Goal: Transaction & Acquisition: Purchase product/service

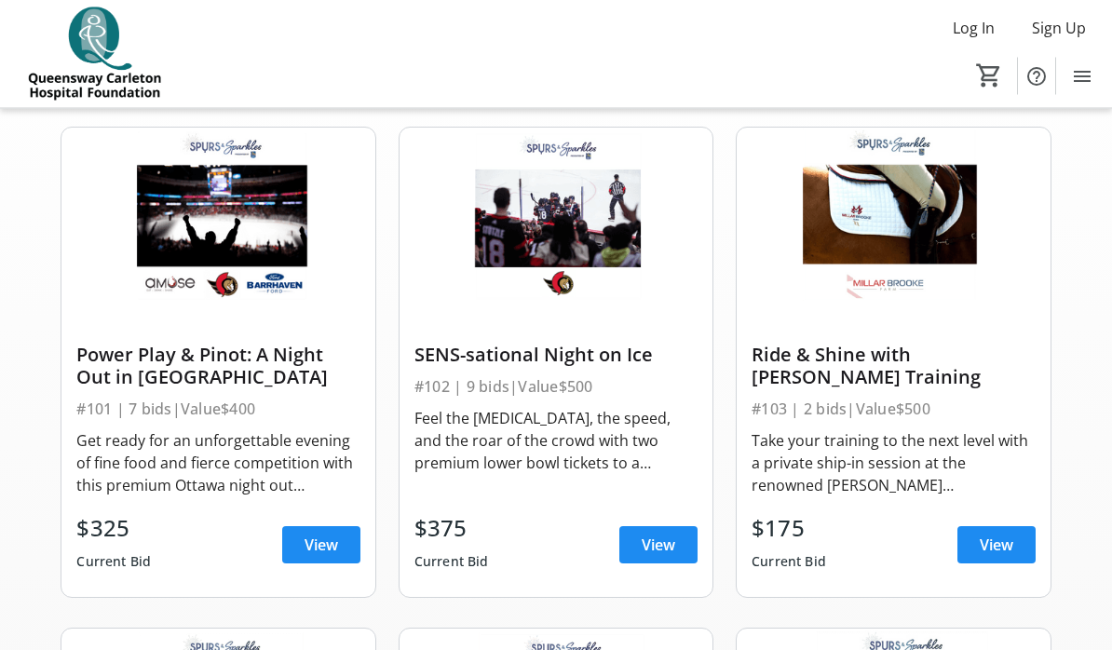
scroll to position [143, 0]
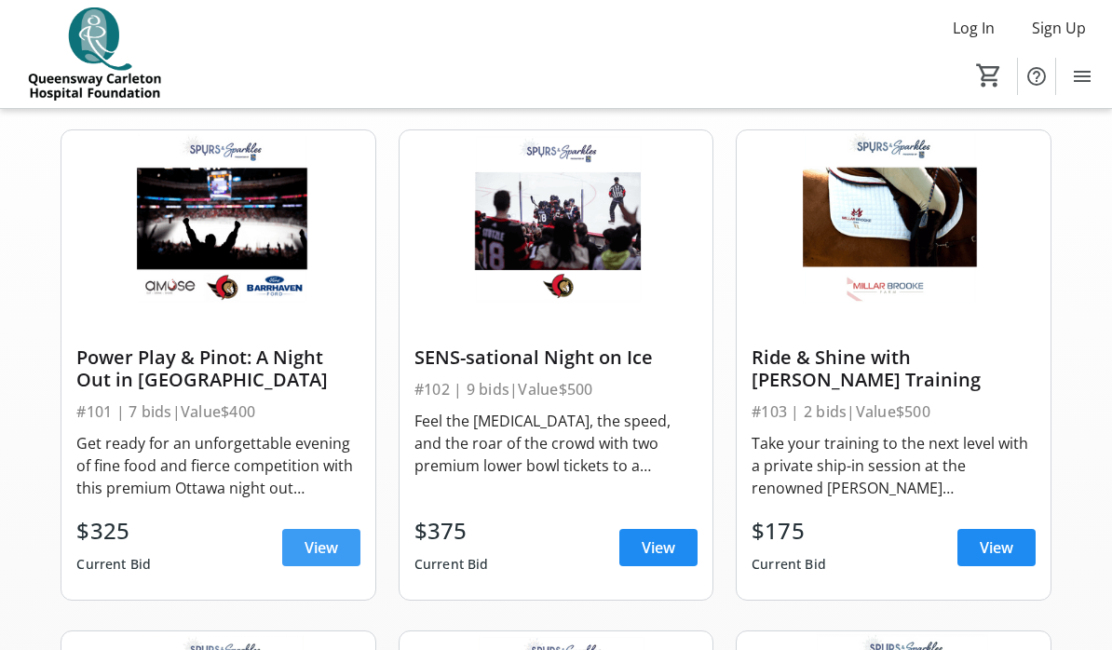
click at [337, 535] on span at bounding box center [321, 548] width 78 height 45
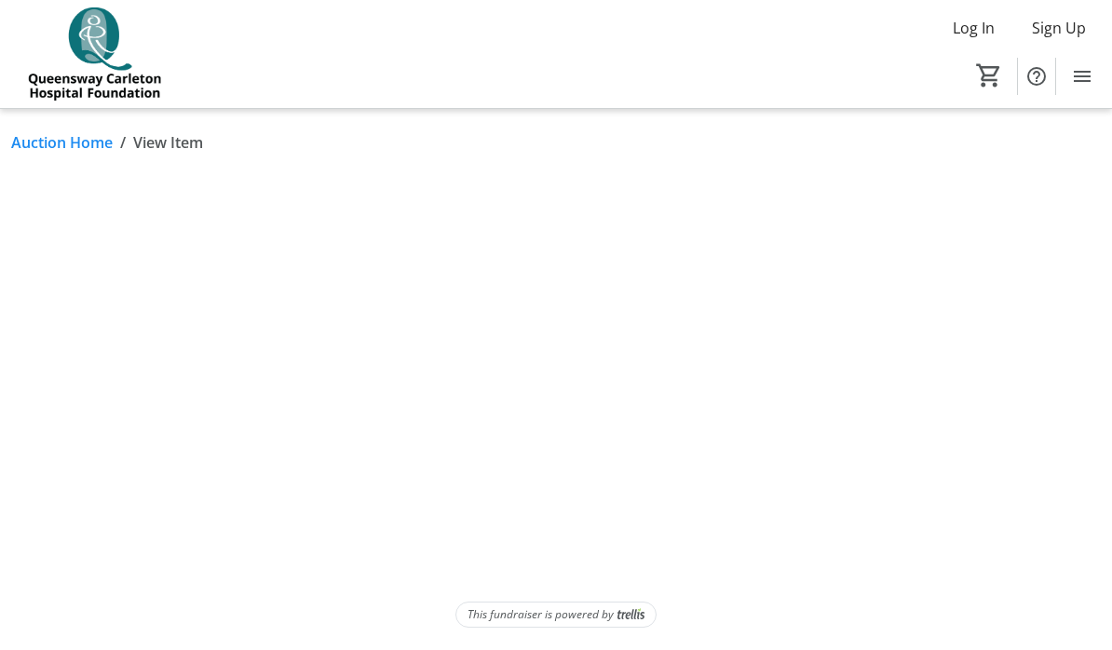
click at [316, 649] on html "Log In Sign Up Home Silent Auction Donations Tickets 0 Home Silent Auction Dona…" at bounding box center [556, 325] width 1112 height 650
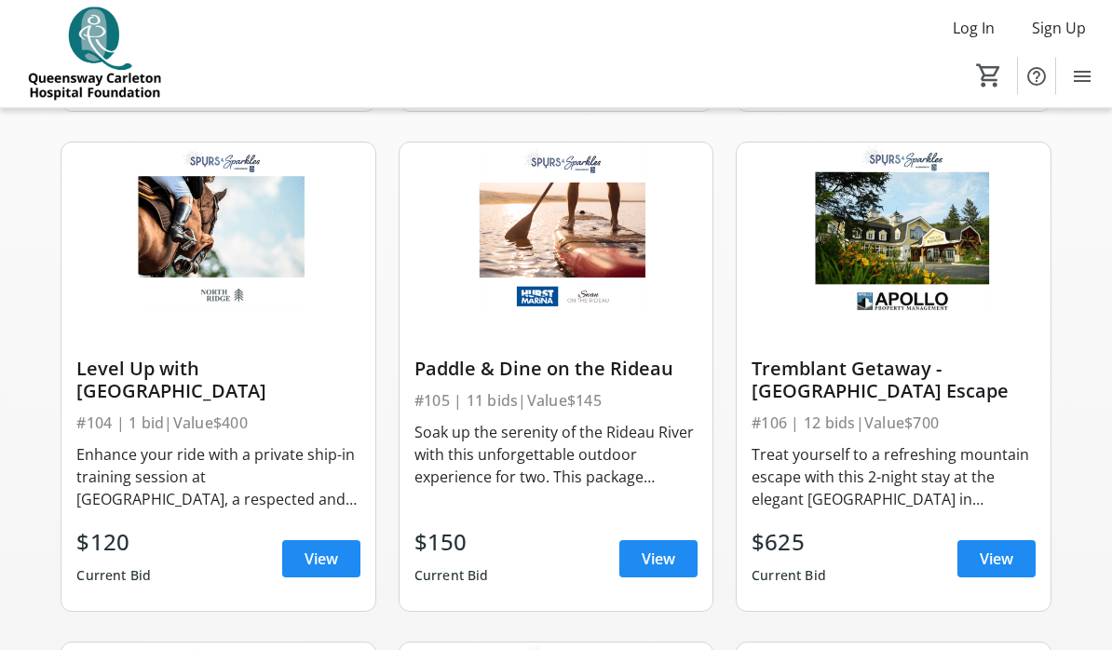
scroll to position [633, 0]
click at [660, 568] on span "View" at bounding box center [659, 559] width 34 height 22
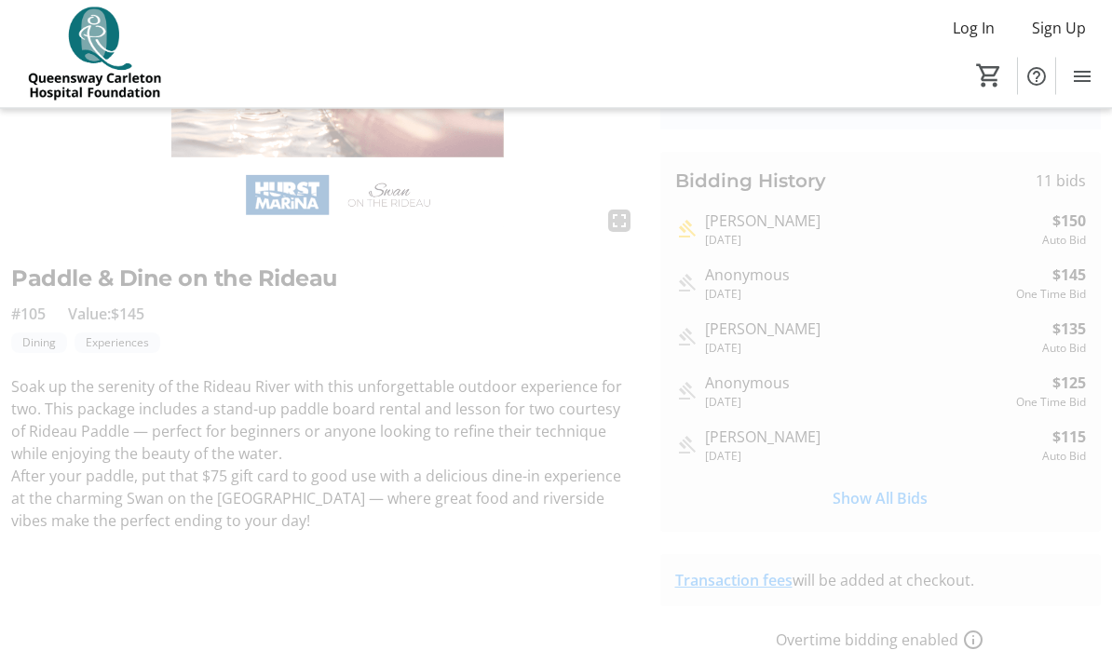
scroll to position [288, 0]
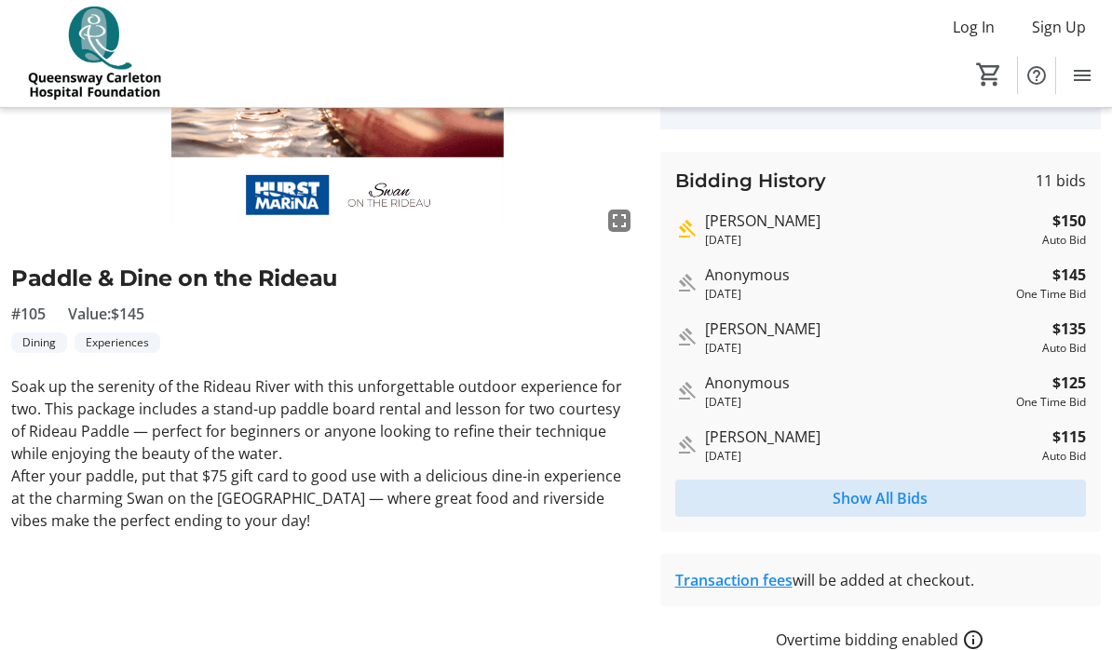
click at [898, 503] on span "Show All Bids" at bounding box center [880, 499] width 95 height 22
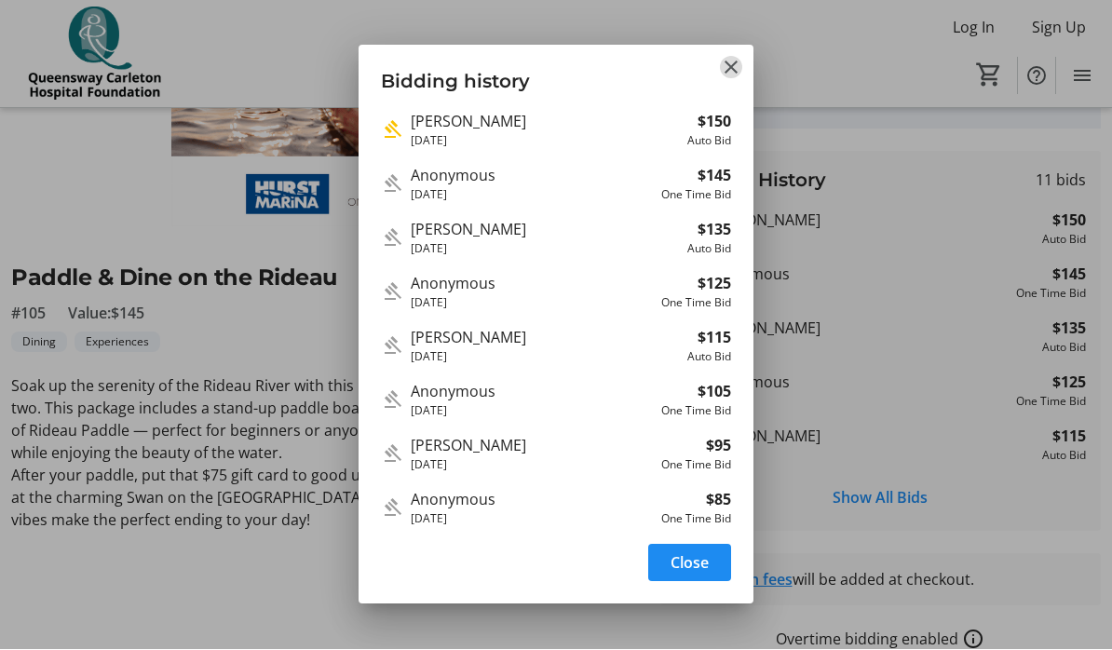
click at [734, 57] on mat-icon "Close" at bounding box center [731, 68] width 22 height 22
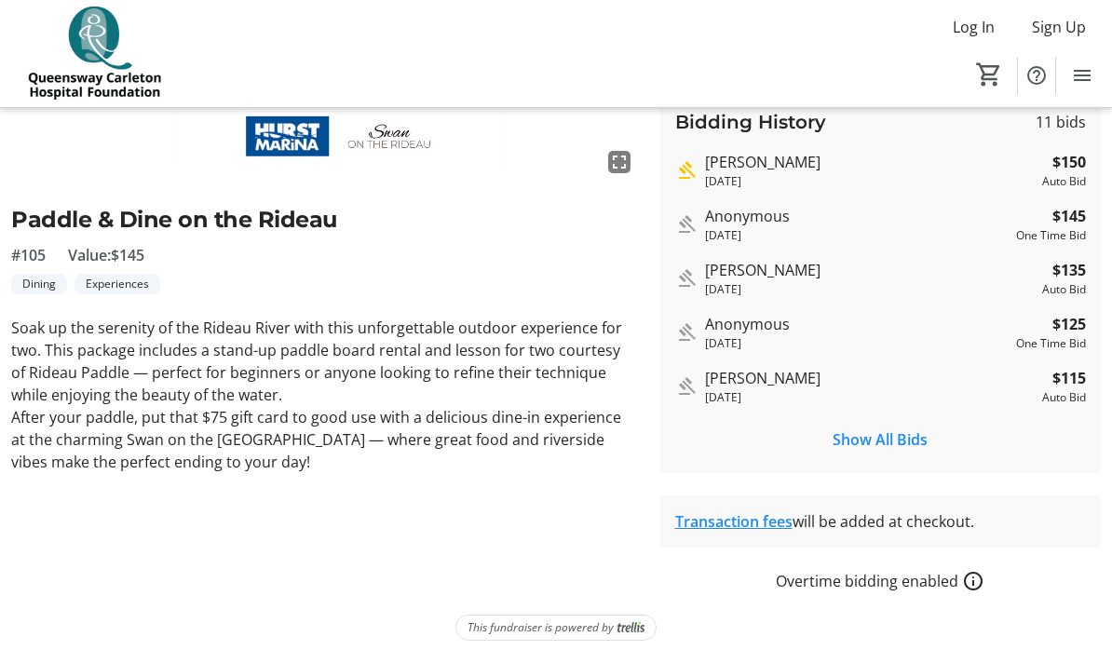
scroll to position [361, 0]
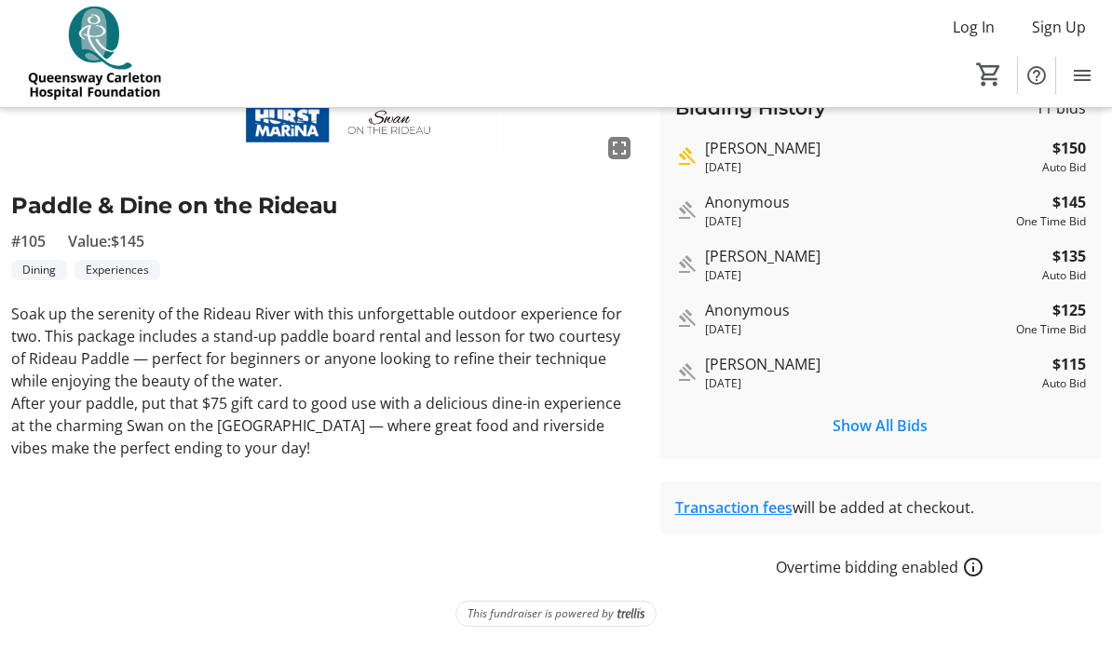
click at [971, 568] on mat-icon "How overtime bidding works for silent auctions" at bounding box center [973, 568] width 22 height 22
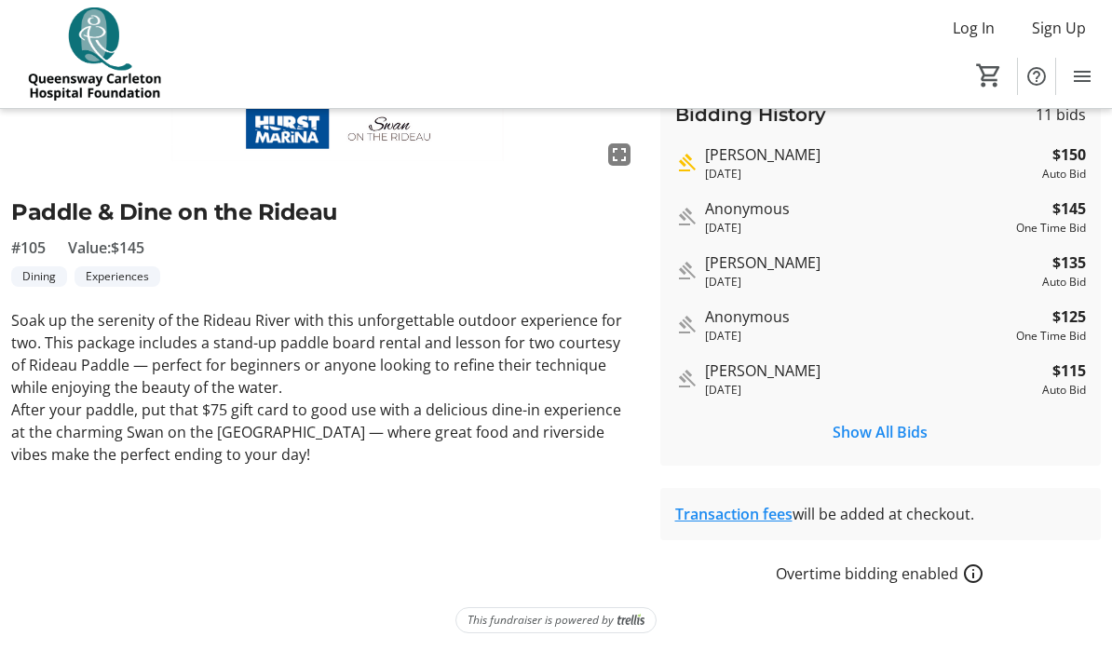
scroll to position [353, 0]
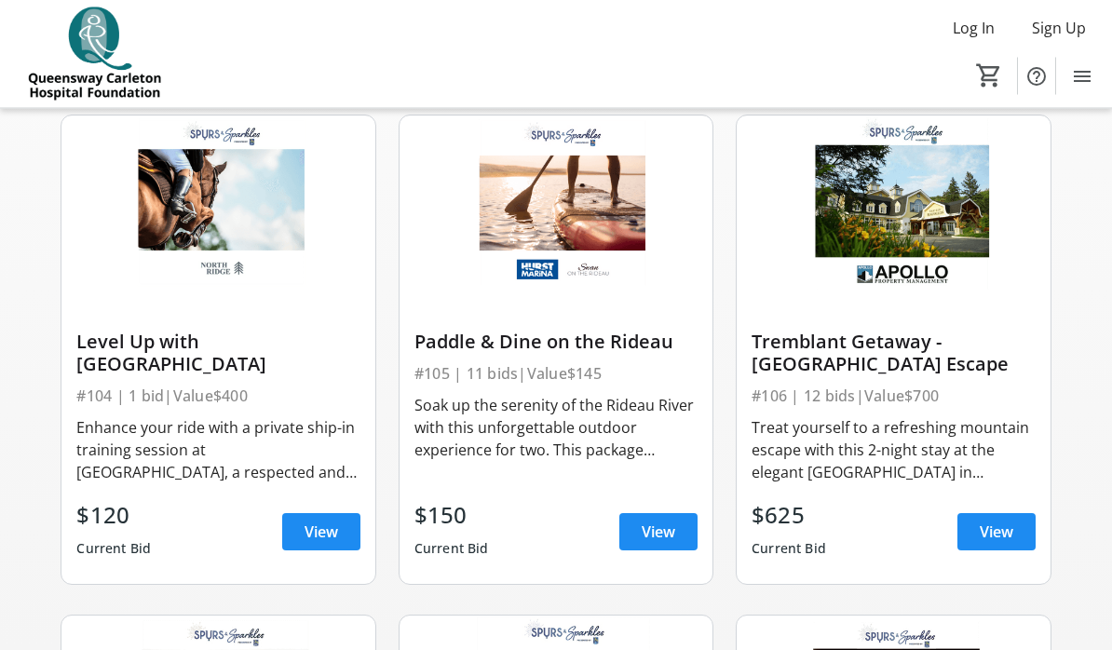
scroll to position [660, 0]
click at [907, 360] on div "Tremblant Getaway - [GEOGRAPHIC_DATA] Escape" at bounding box center [893, 353] width 283 height 45
click at [872, 370] on div "Tremblant Getaway - [GEOGRAPHIC_DATA] Escape" at bounding box center [893, 353] width 283 height 45
click at [879, 348] on div "Tremblant Getaway - [GEOGRAPHIC_DATA] Escape" at bounding box center [893, 353] width 283 height 45
click at [1001, 536] on span "View" at bounding box center [997, 532] width 34 height 22
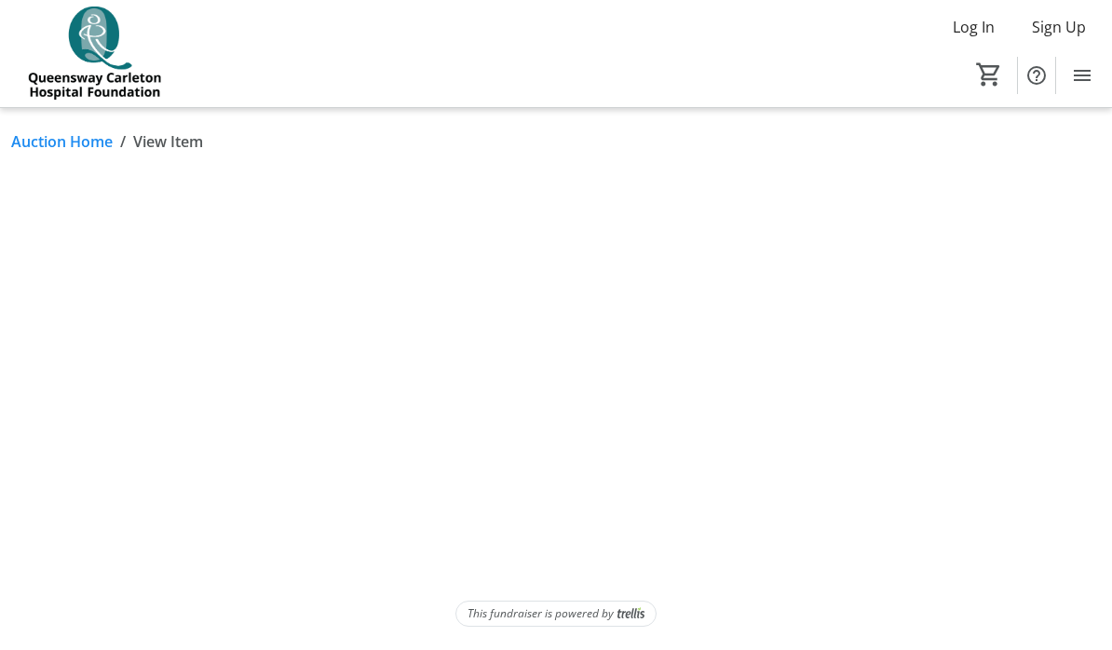
click at [995, 535] on html "Log In Sign Up Home Silent Auction Donations Tickets 0 Home Silent Auction Dona…" at bounding box center [556, 325] width 1112 height 650
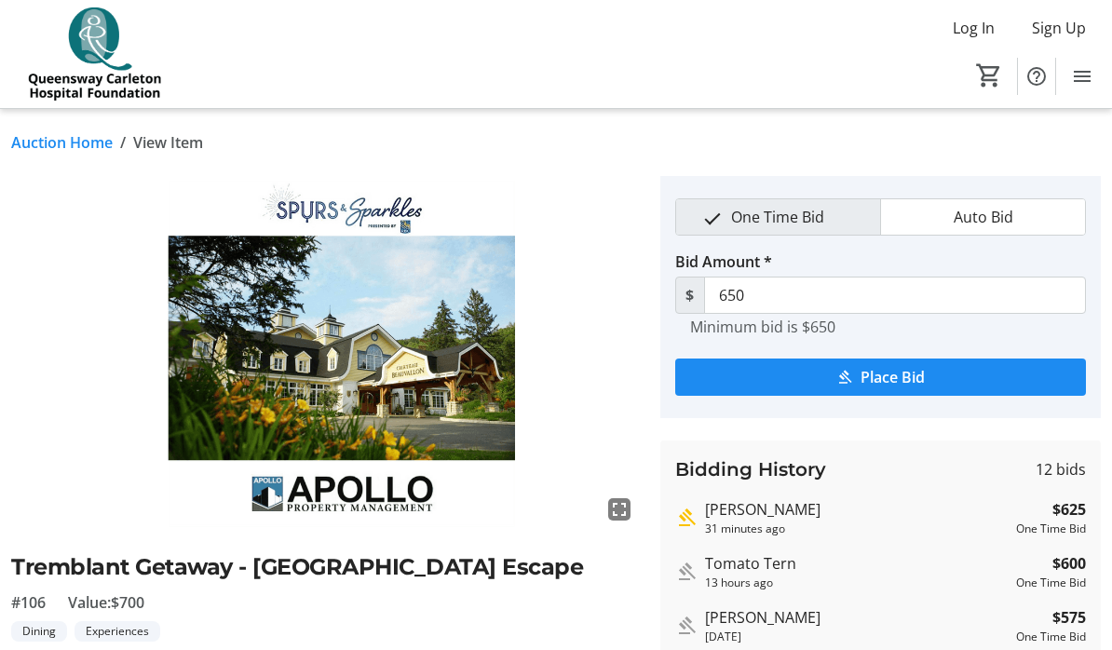
click at [79, 140] on link "Auction Home" at bounding box center [62, 142] width 102 height 22
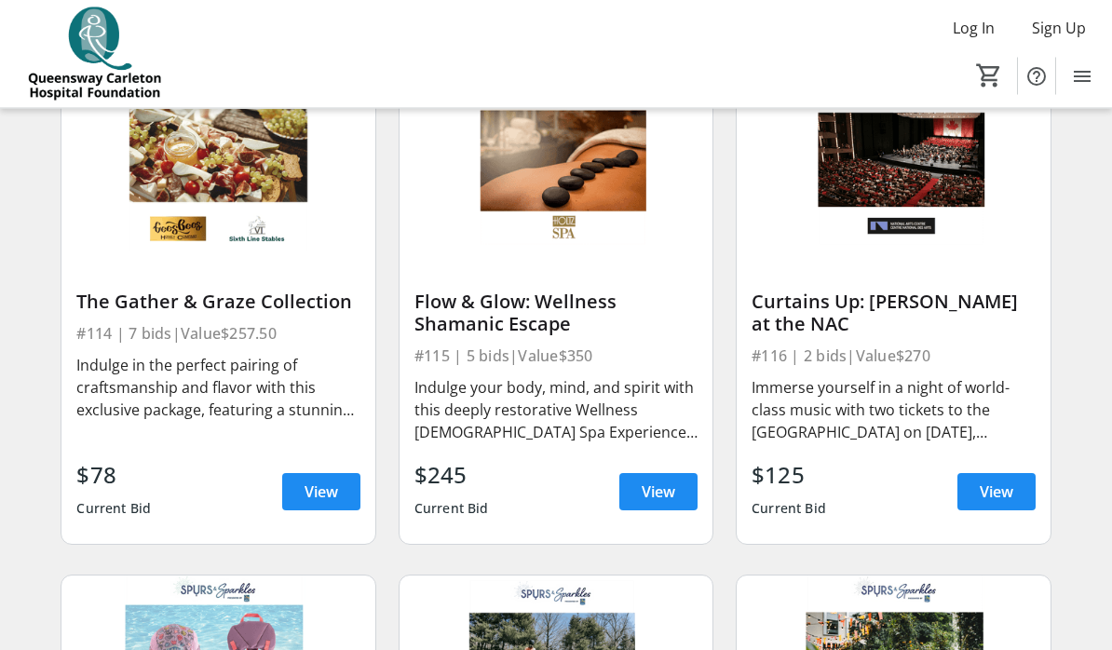
scroll to position [2203, 0]
click at [570, 408] on div "Indulge your body, mind, and spirit with this deeply restorative Wellness [DEMO…" at bounding box center [556, 409] width 283 height 67
click at [662, 495] on span "View" at bounding box center [659, 492] width 34 height 22
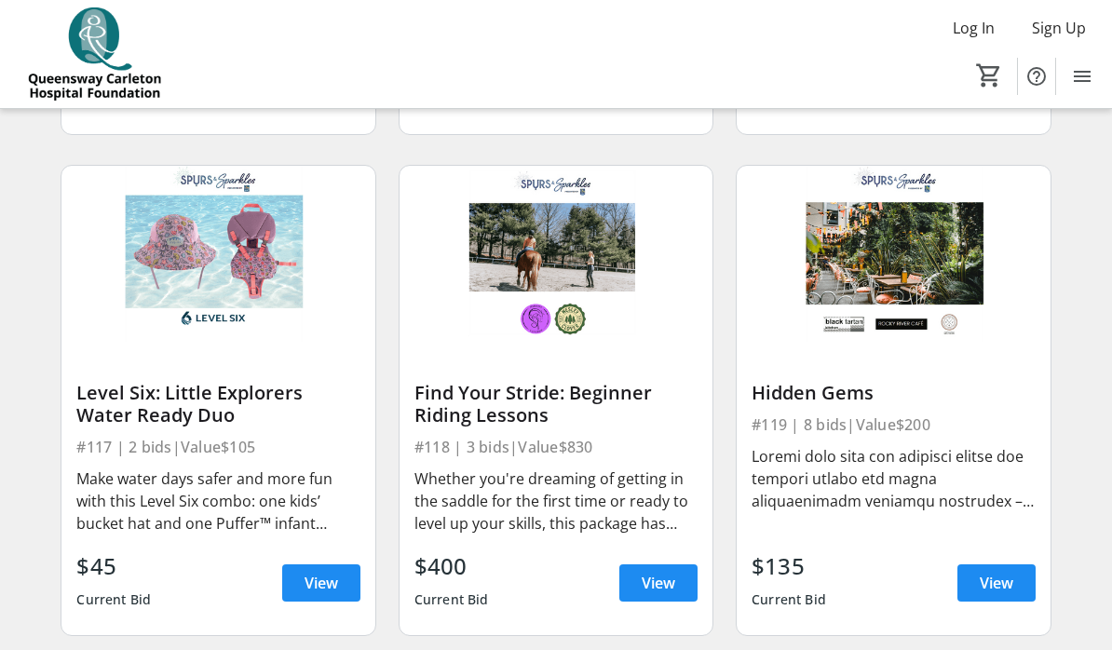
scroll to position [2618, 0]
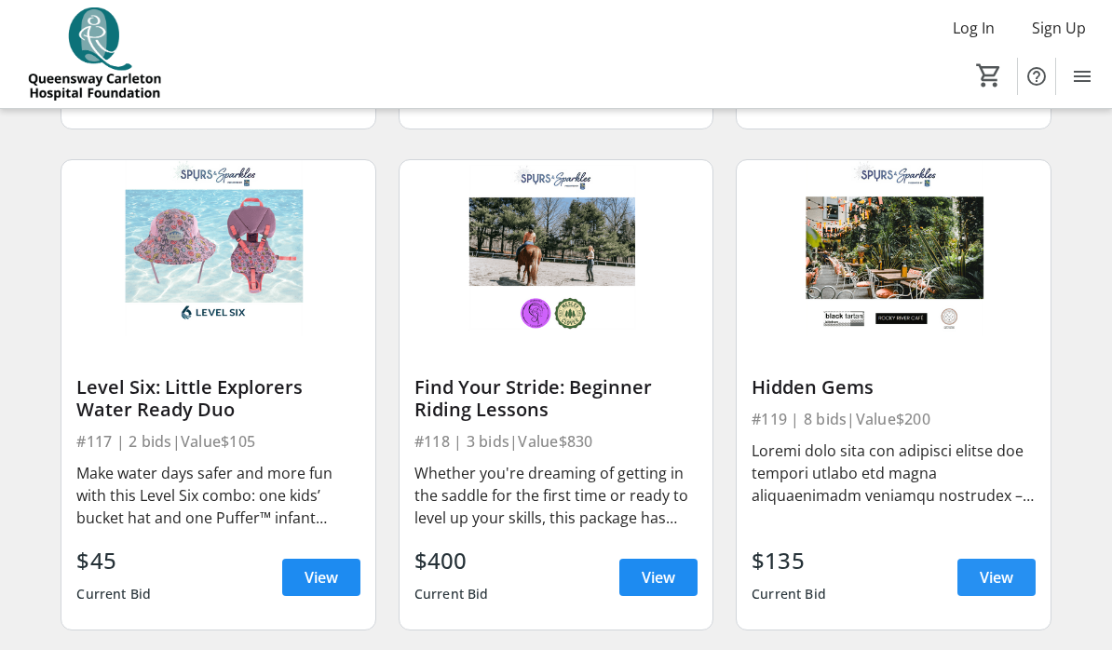
click at [990, 575] on span "View" at bounding box center [997, 577] width 34 height 22
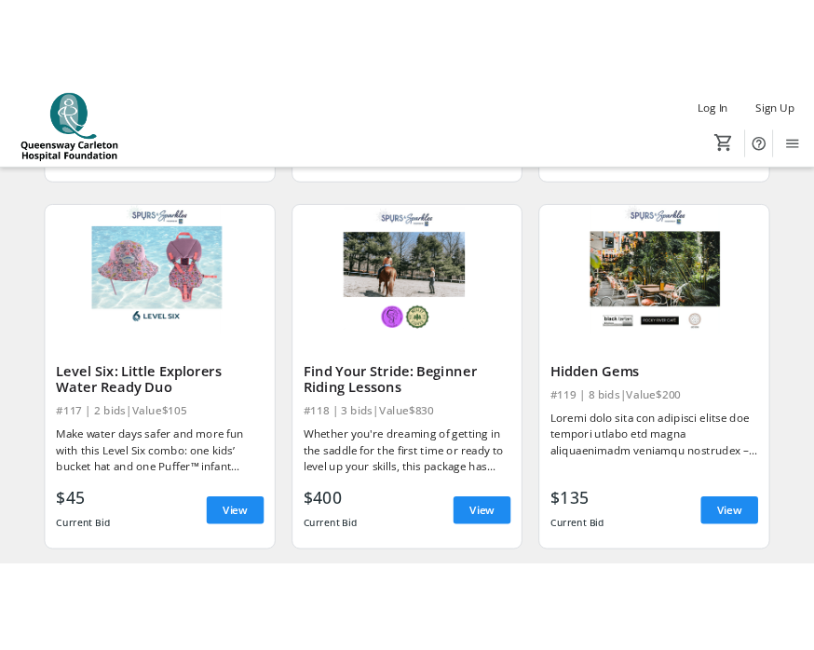
scroll to position [4491, 0]
